Goal: Task Accomplishment & Management: Use online tool/utility

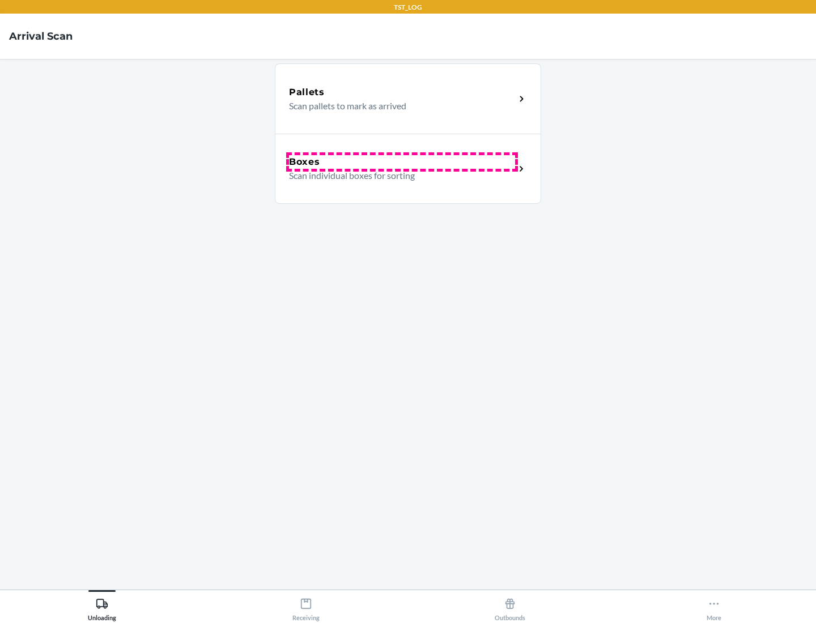
click at [402, 162] on div "Boxes" at bounding box center [402, 162] width 226 height 14
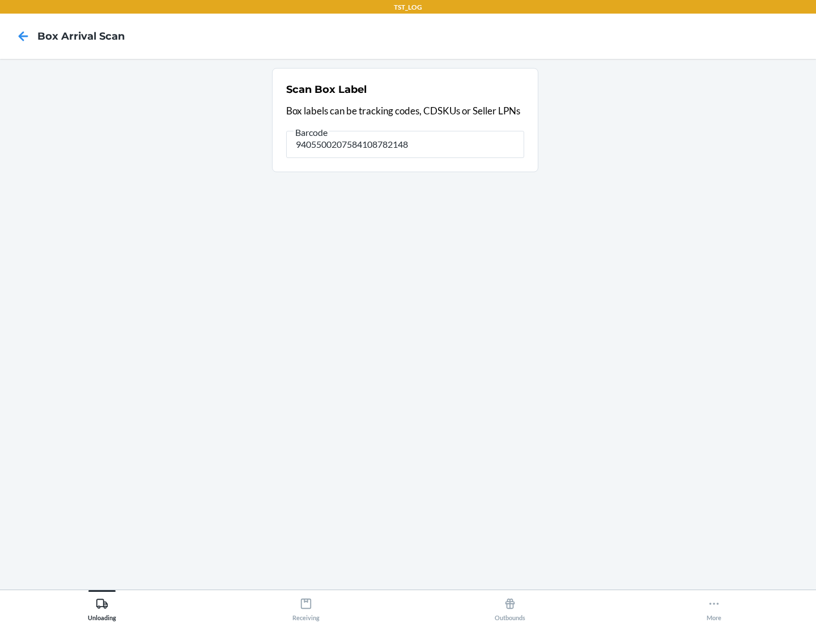
type input "9405500207584108782148"
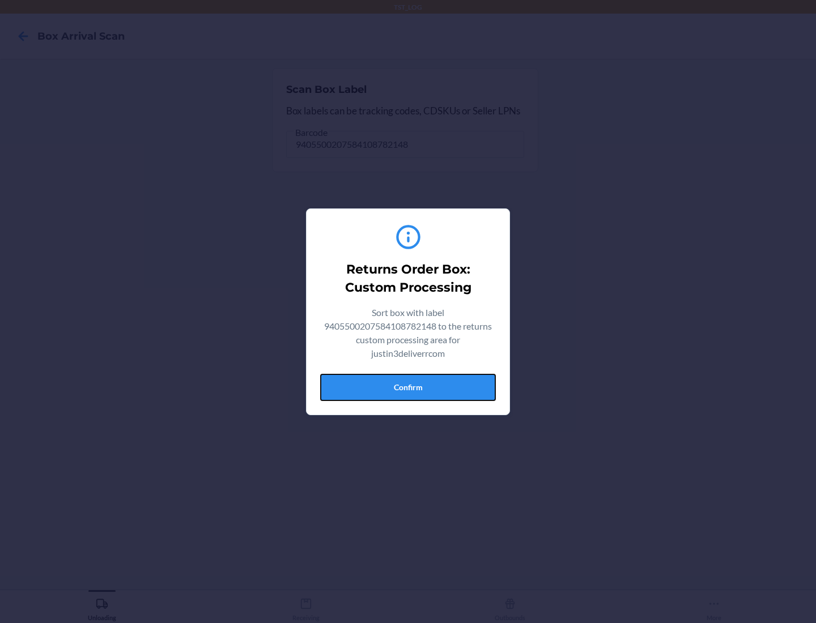
click at [408, 387] on button "Confirm" at bounding box center [408, 387] width 176 height 27
